Goal: Task Accomplishment & Management: Manage account settings

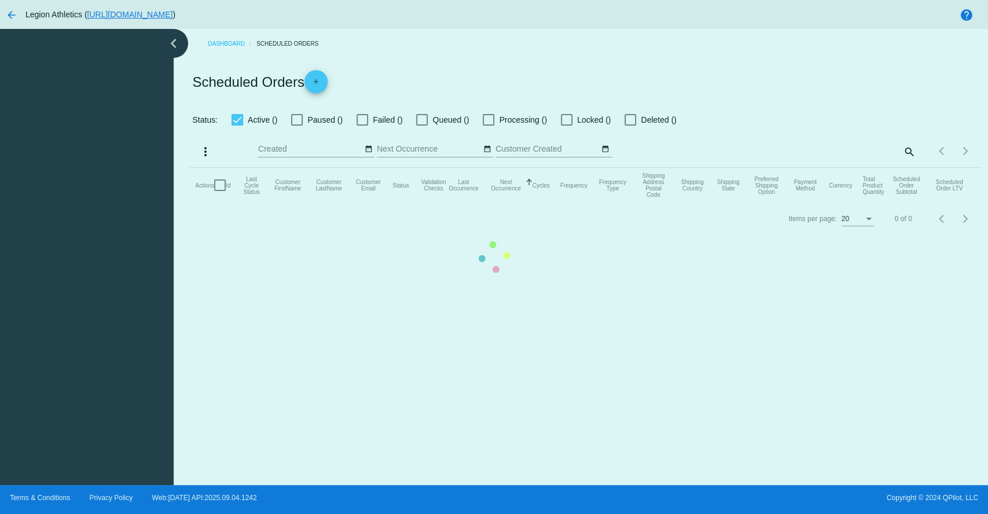
checkbox input "true"
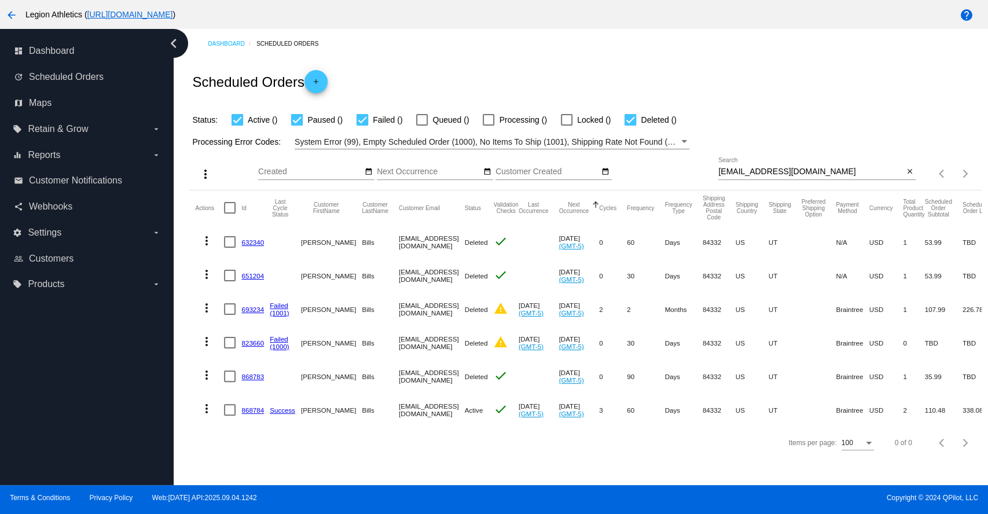
click at [776, 170] on input "[EMAIL_ADDRESS][DOMAIN_NAME]" at bounding box center [810, 171] width 185 height 9
paste input "[PERSON_NAME][EMAIL_ADDRESS]"
type input "[PERSON_NAME][EMAIL_ADDRESS][DOMAIN_NAME]"
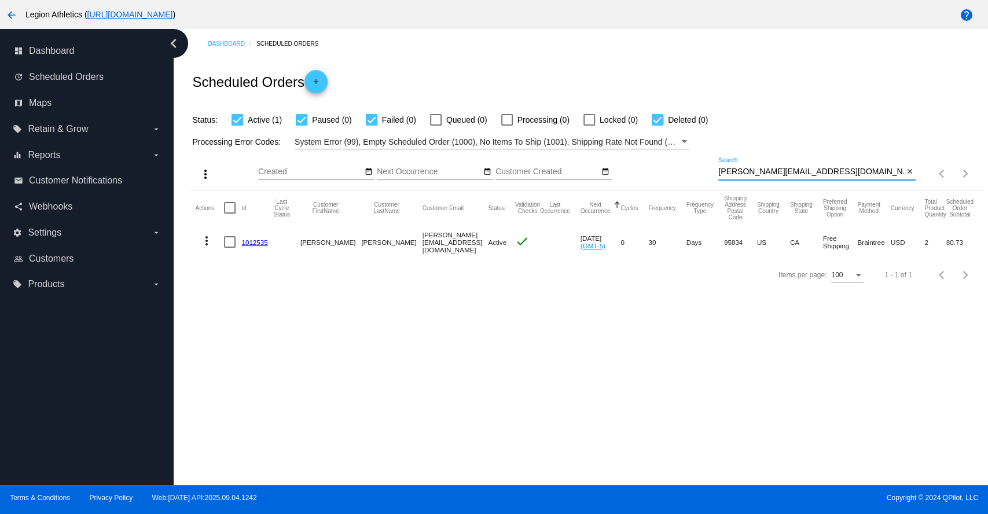
click at [251, 244] on link "1012535" at bounding box center [254, 242] width 26 height 8
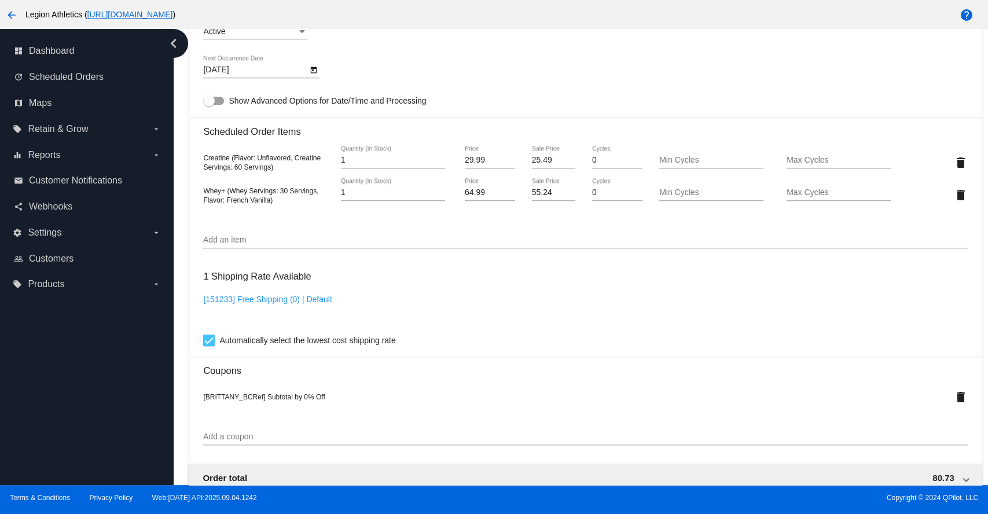
scroll to position [514, 0]
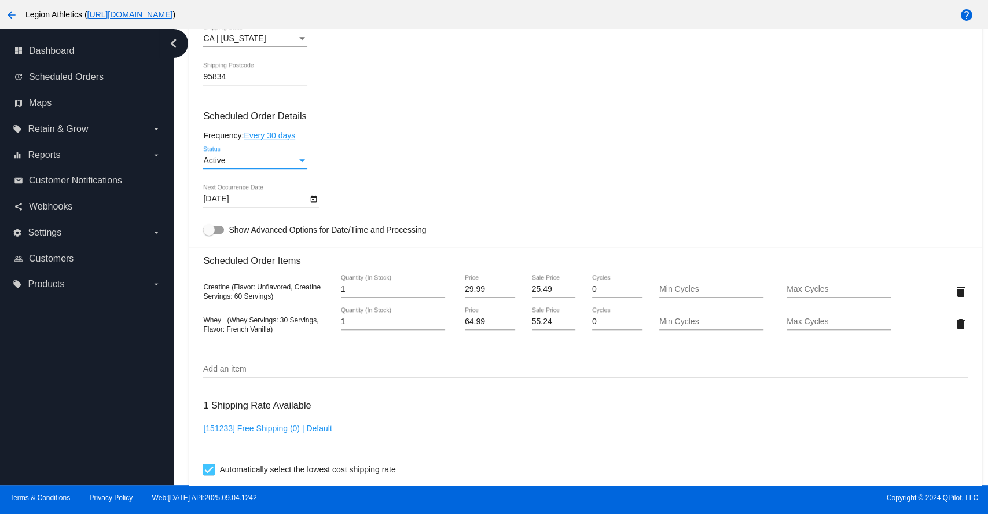
click at [301, 165] on div "Status" at bounding box center [302, 160] width 10 height 9
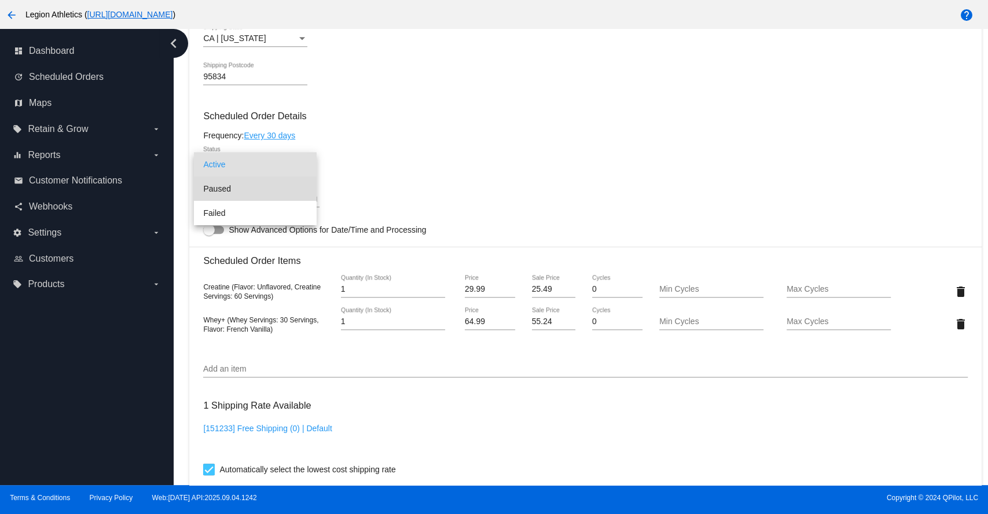
click at [227, 189] on span "Paused" at bounding box center [255, 188] width 104 height 24
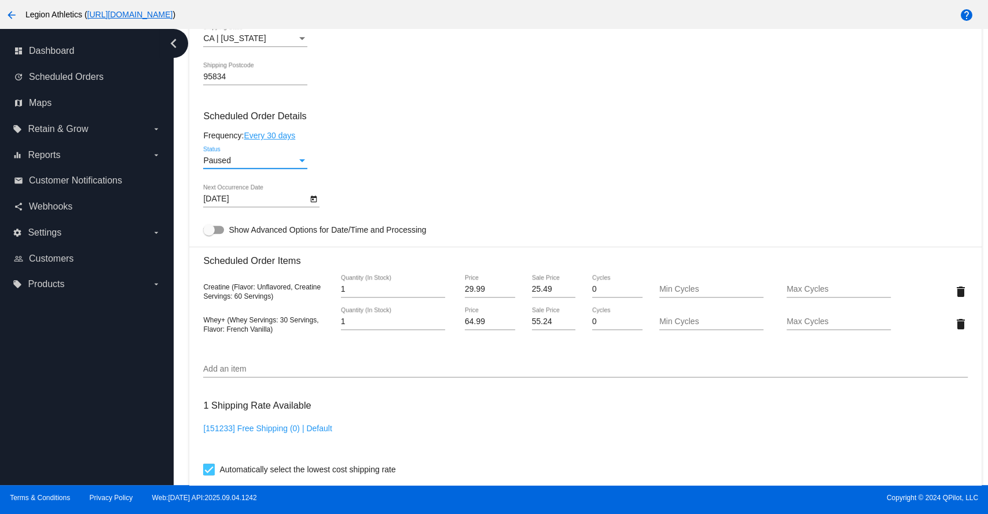
scroll to position [952, 0]
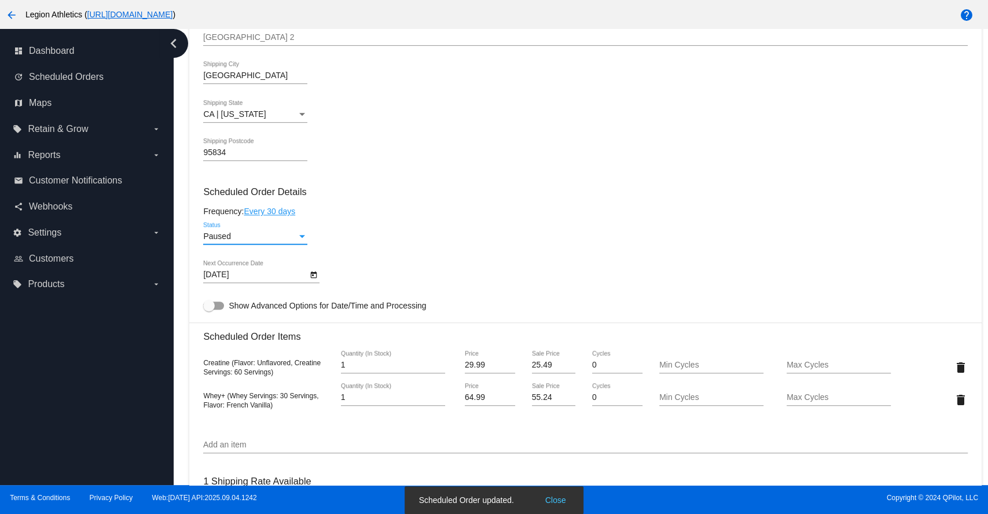
scroll to position [310, 0]
